Goal: Task Accomplishment & Management: Complete application form

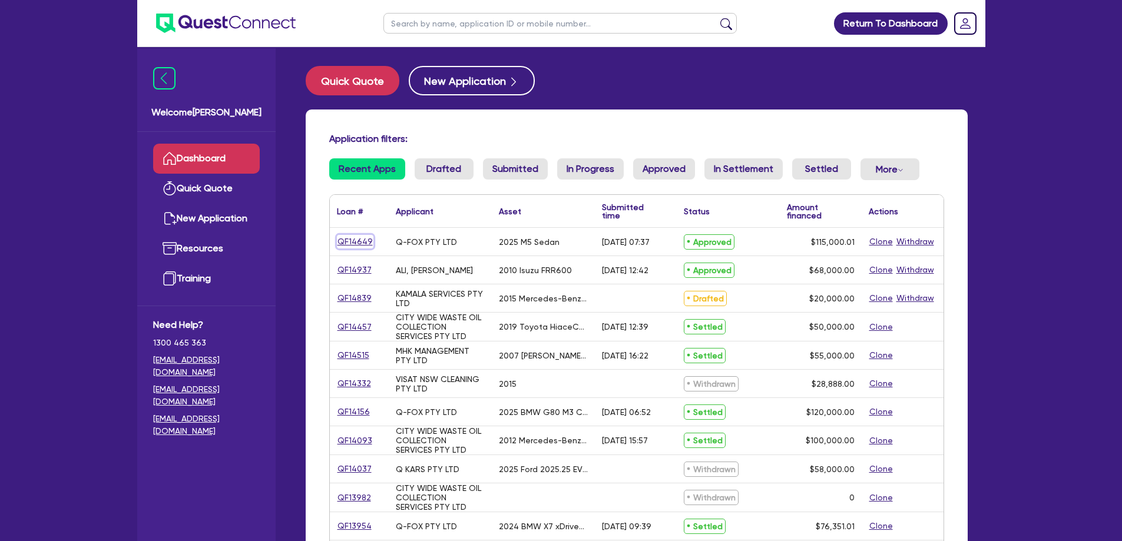
click at [348, 239] on link "QF14649" at bounding box center [355, 242] width 37 height 14
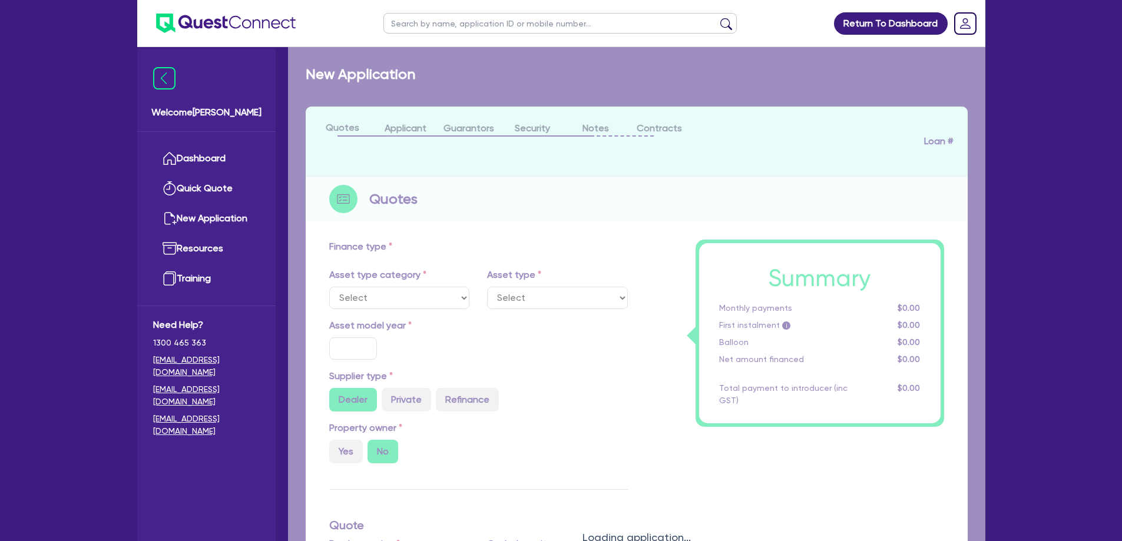
select select "CARS_AND_LIGHT_TRUCKS"
type input "2025"
type input "192,000.01"
type input "77,000"
type input "40"
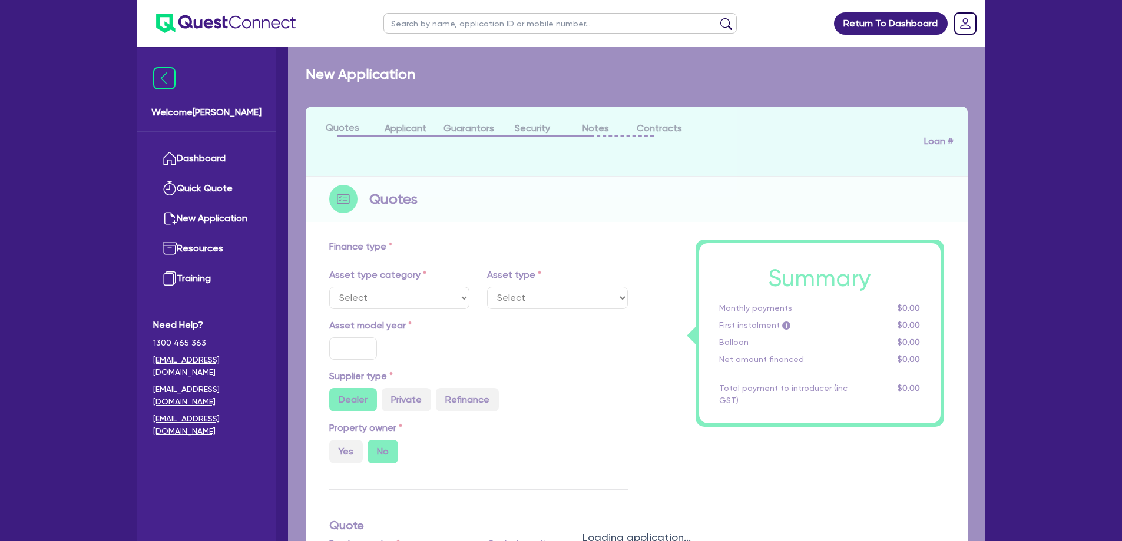
type input "76,800"
type input "4"
type input "4,600"
type input "17.95"
select select "PASSENGER_VEHICLES"
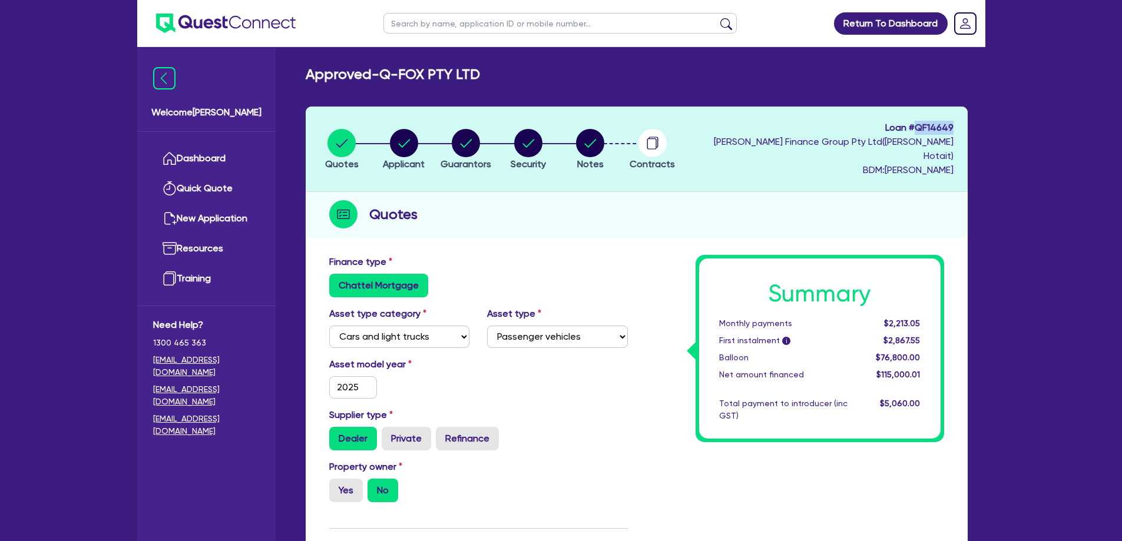
drag, startPoint x: 956, startPoint y: 125, endPoint x: 920, endPoint y: 127, distance: 36.0
click at [920, 127] on header "Quotes Applicant [GEOGRAPHIC_DATA] Security Notes Contracts Loan # QF14649 [PER…" at bounding box center [637, 149] width 662 height 85
copy span "QF14649"
drag, startPoint x: 483, startPoint y: 75, endPoint x: 381, endPoint y: 75, distance: 101.9
click at [381, 75] on div "Approved - Q-FOX PTY LTD" at bounding box center [637, 74] width 680 height 17
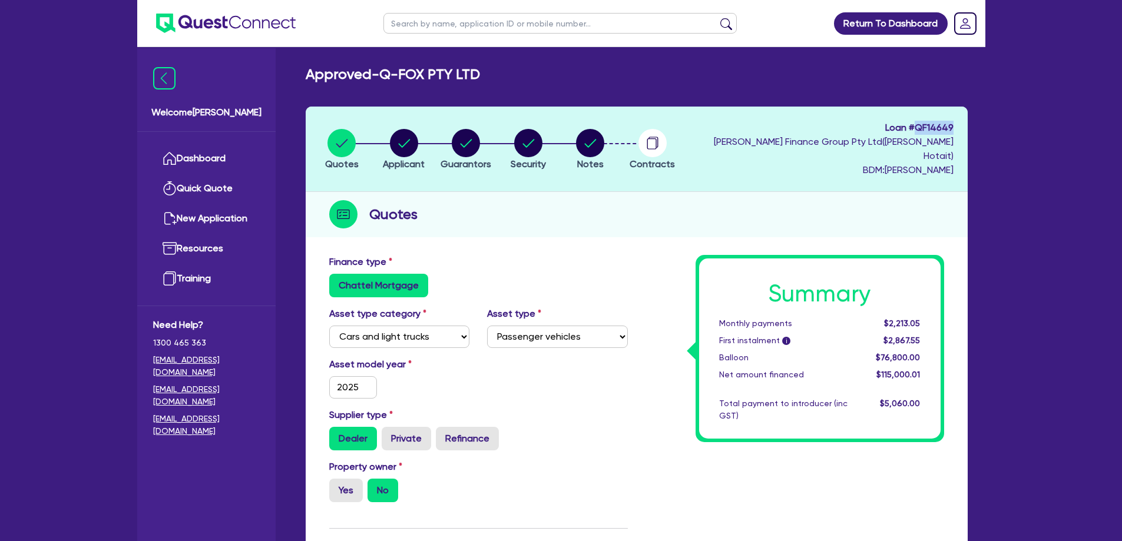
copy h2 "Q-FOX PTY LTD"
click at [652, 138] on circle "button" at bounding box center [653, 143] width 28 height 28
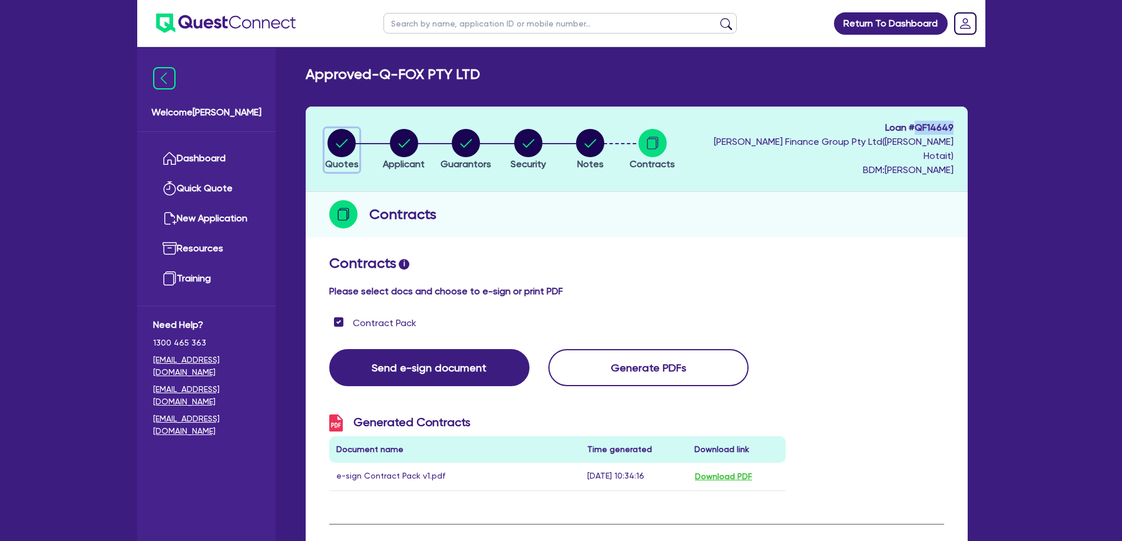
click at [341, 134] on circle "button" at bounding box center [342, 143] width 28 height 28
select select "CARS_AND_LIGHT_TRUCKS"
select select "PASSENGER_VEHICLES"
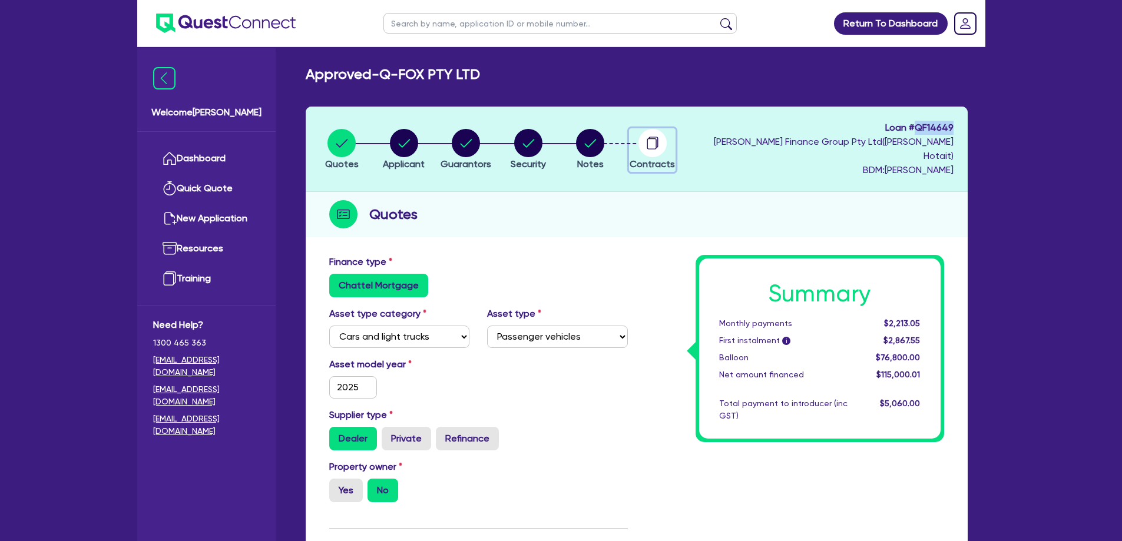
click at [656, 141] on icon "button" at bounding box center [653, 143] width 28 height 28
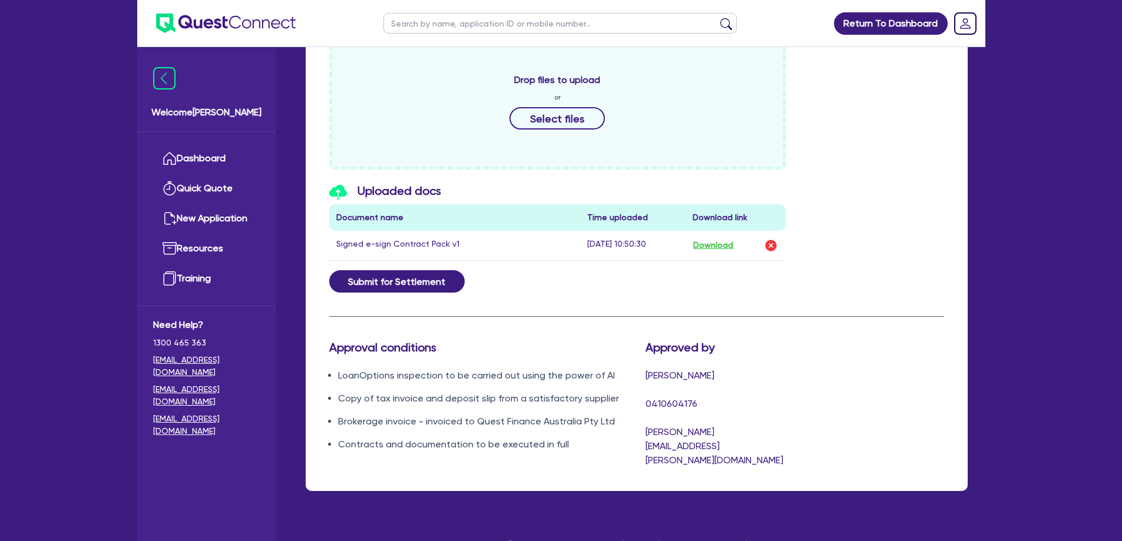
scroll to position [538, 0]
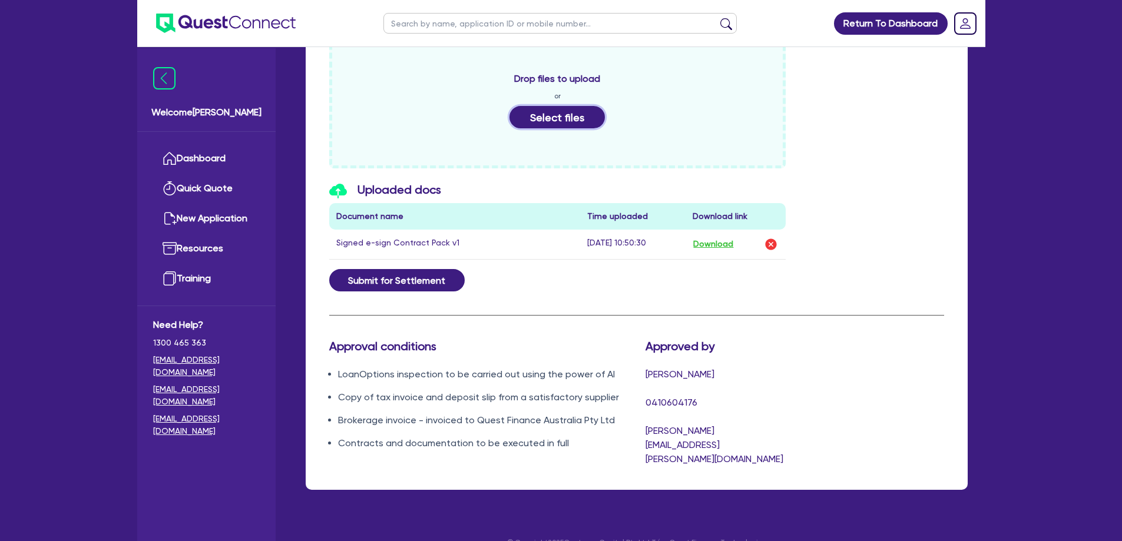
click at [557, 106] on button "Select files" at bounding box center [557, 117] width 95 height 22
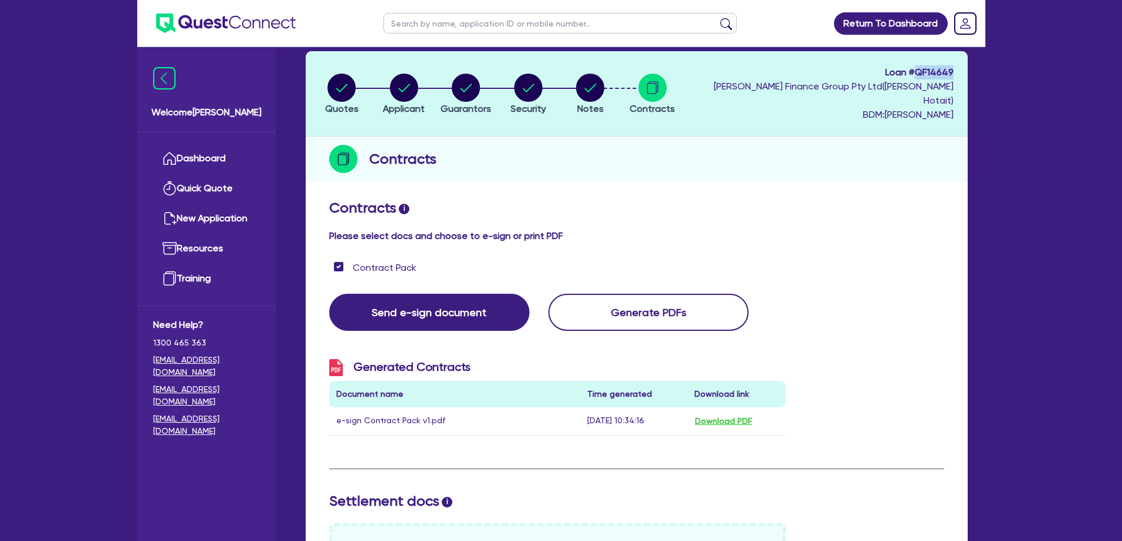
scroll to position [127, 0]
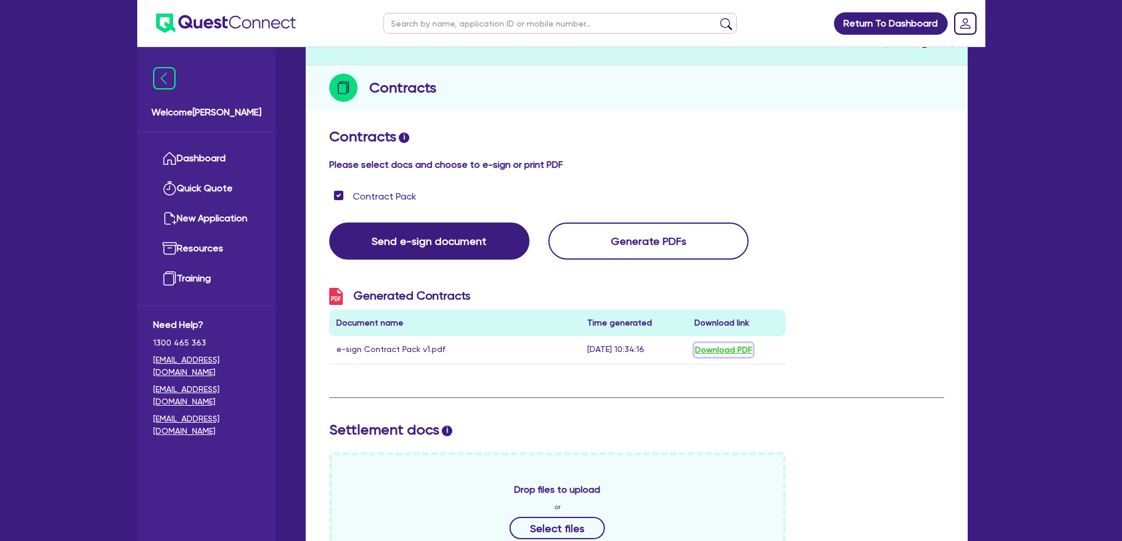
click at [733, 343] on button "Download PDF" at bounding box center [724, 350] width 58 height 14
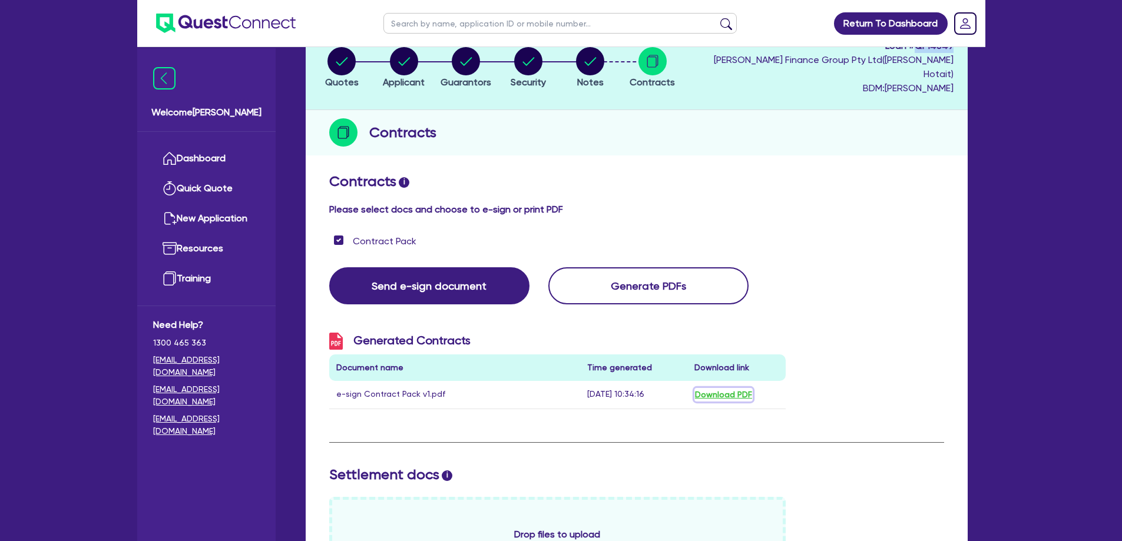
scroll to position [236, 0]
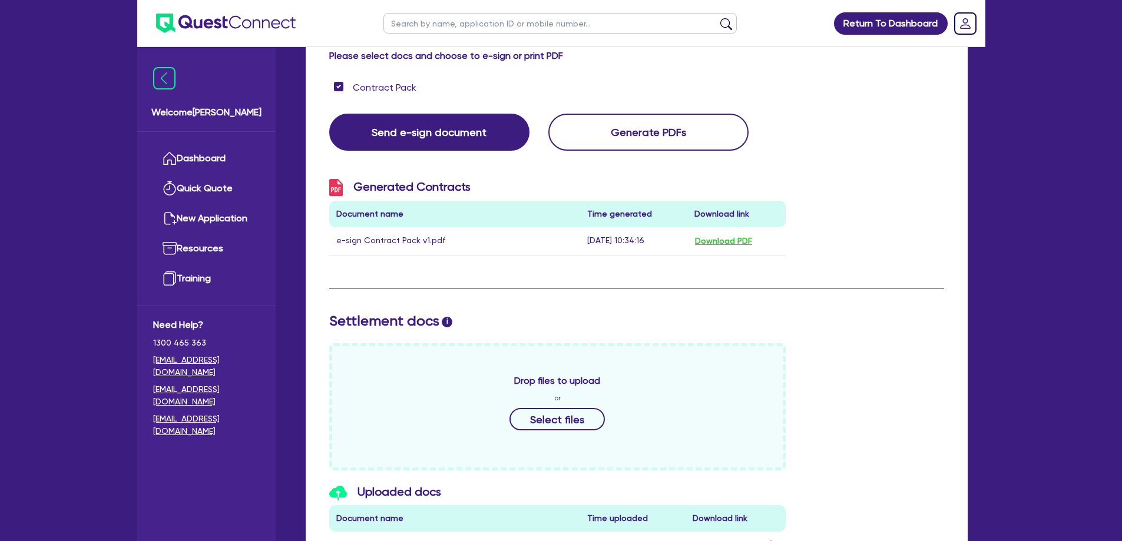
click at [815, 156] on div "Contracts i Please select docs and choose to e-sign or print PDF Contract Pack …" at bounding box center [636, 423] width 615 height 809
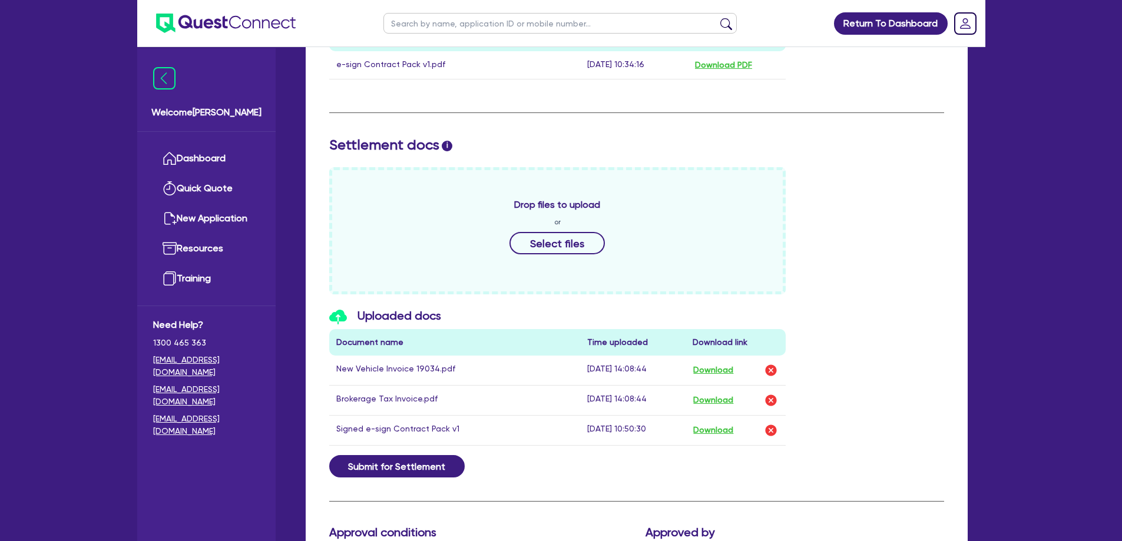
scroll to position [589, 0]
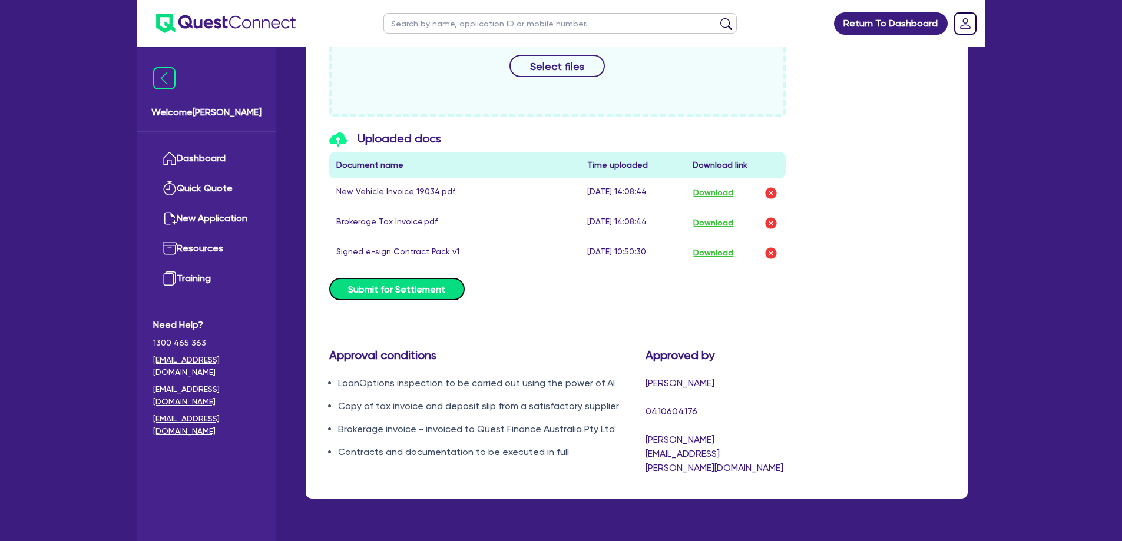
click at [388, 278] on button "Submit for Settlement" at bounding box center [396, 289] width 135 height 22
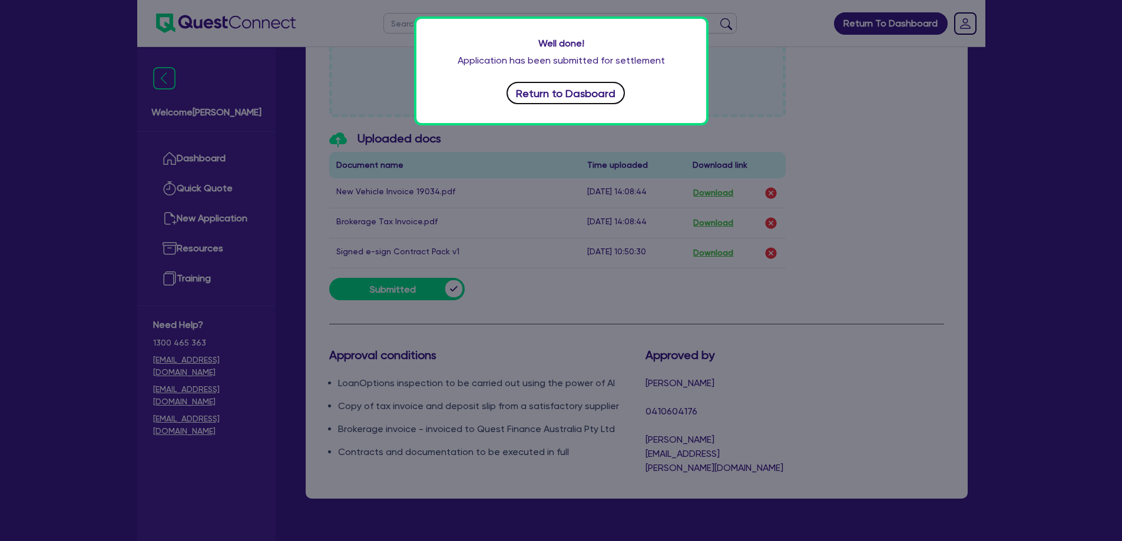
click at [538, 88] on button "Return to Dasboard" at bounding box center [566, 93] width 119 height 22
